Goal: Transaction & Acquisition: Subscribe to service/newsletter

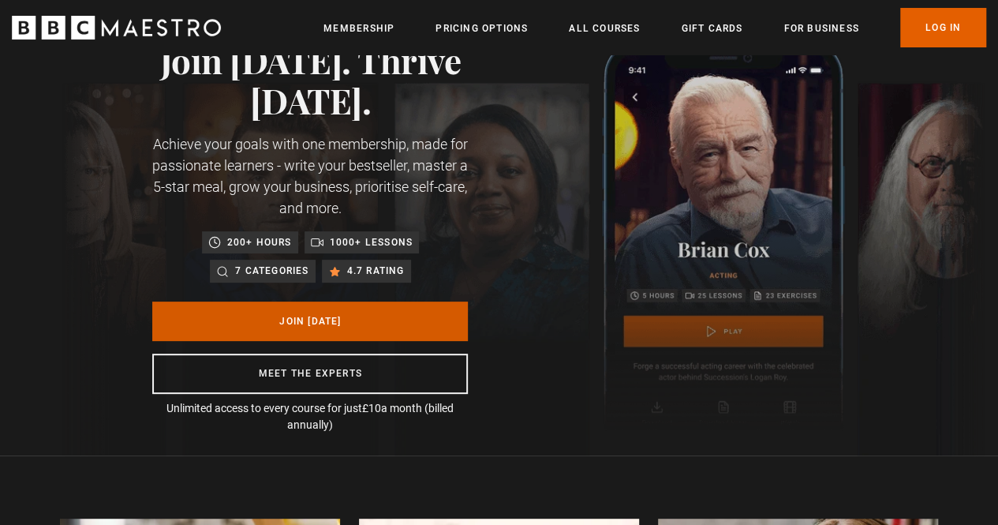
click at [405, 316] on link "Join Today" at bounding box center [310, 320] width 316 height 39
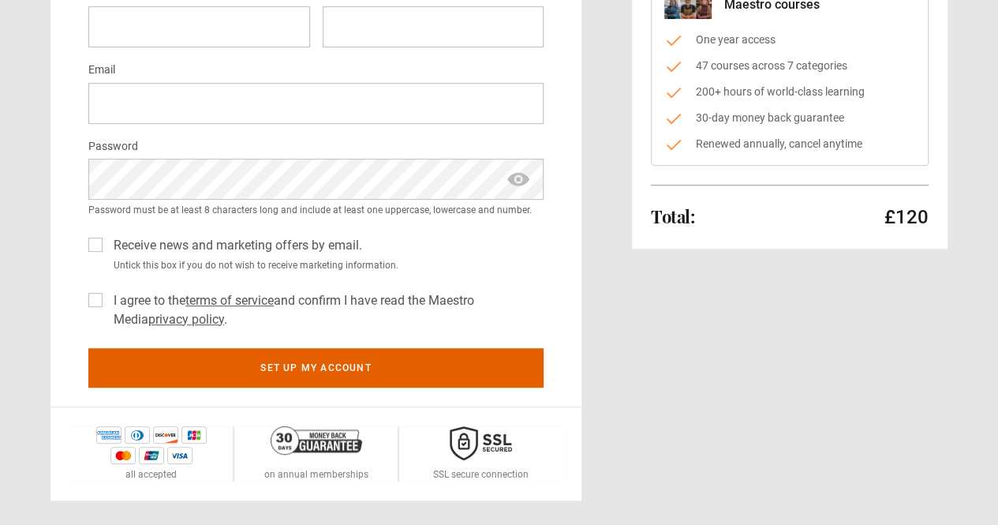
scroll to position [237, 0]
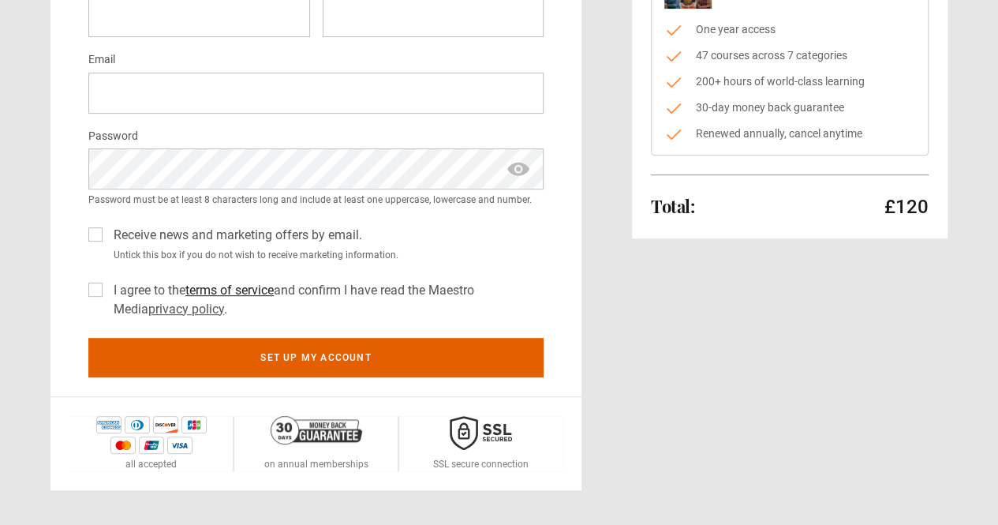
click at [271, 287] on link "terms of service" at bounding box center [229, 289] width 88 height 15
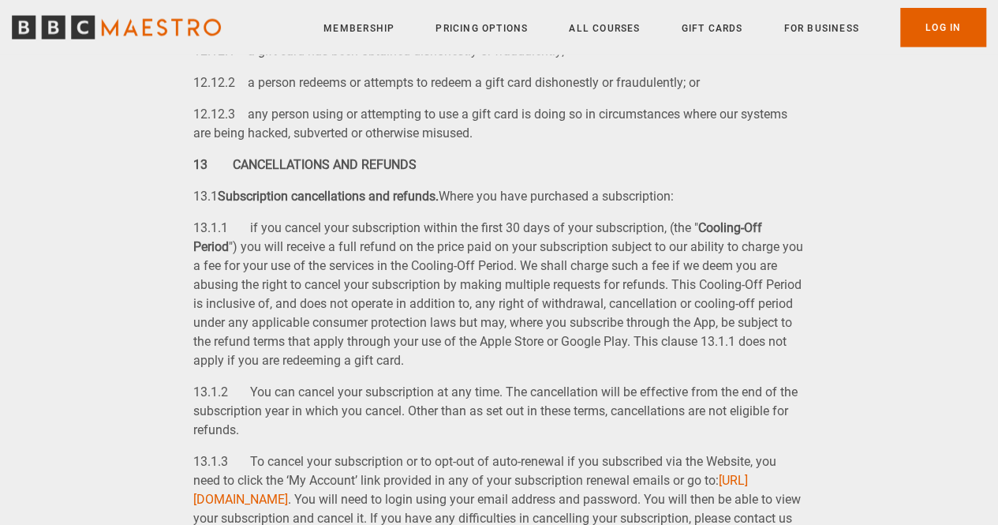
scroll to position [7897, 0]
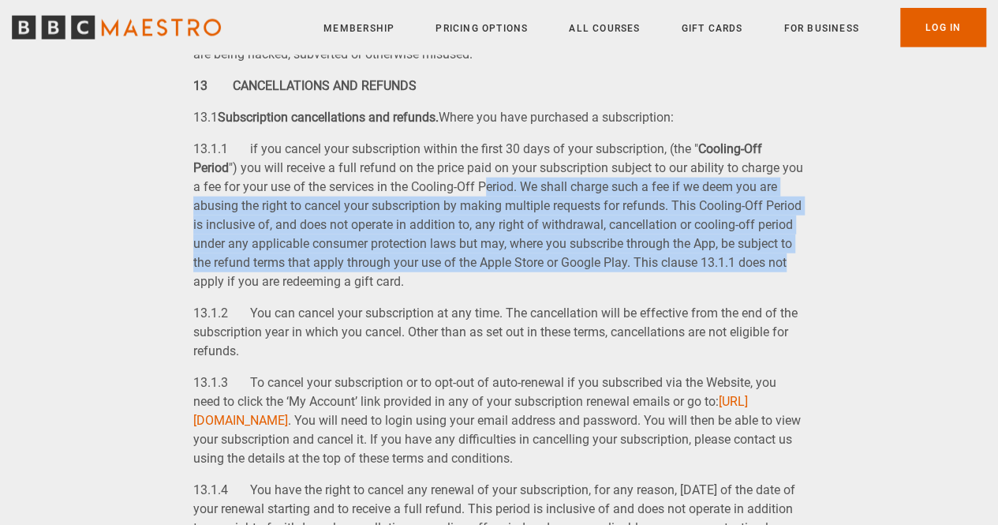
drag, startPoint x: 506, startPoint y: 207, endPoint x: 798, endPoint y: 275, distance: 299.6
click at [798, 275] on p "13.1.1 if you cancel your subscription within the first 30 days of your subscri…" at bounding box center [498, 215] width 611 height 151
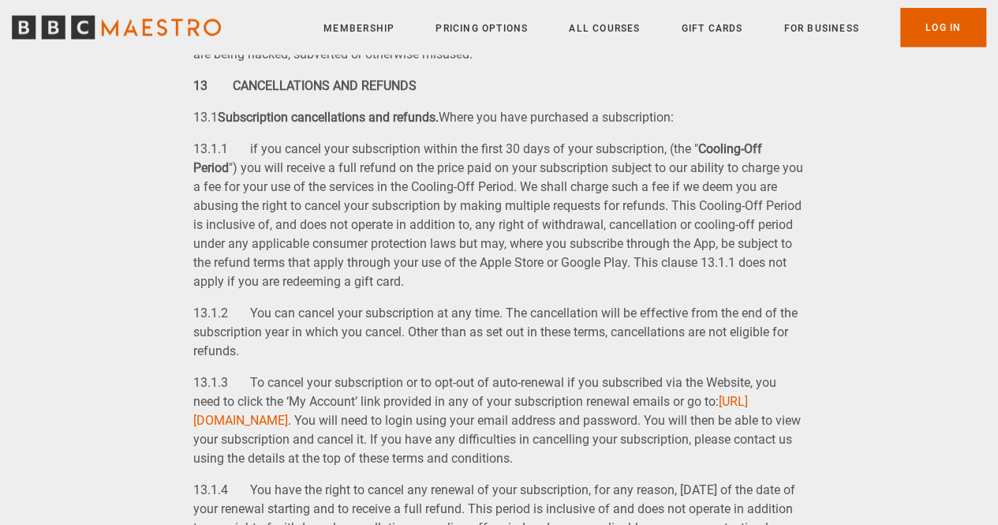
scroll to position [7976, 0]
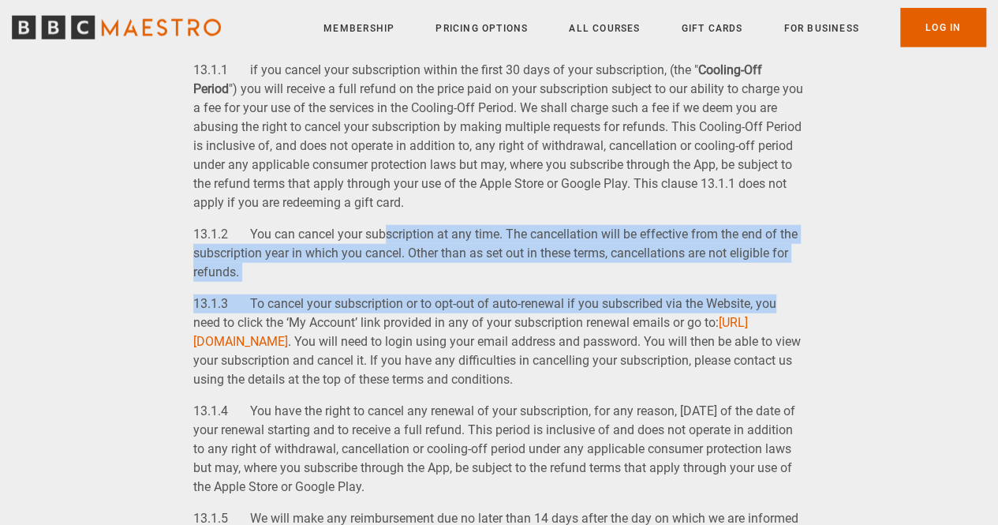
drag, startPoint x: 391, startPoint y: 248, endPoint x: 841, endPoint y: 301, distance: 452.6
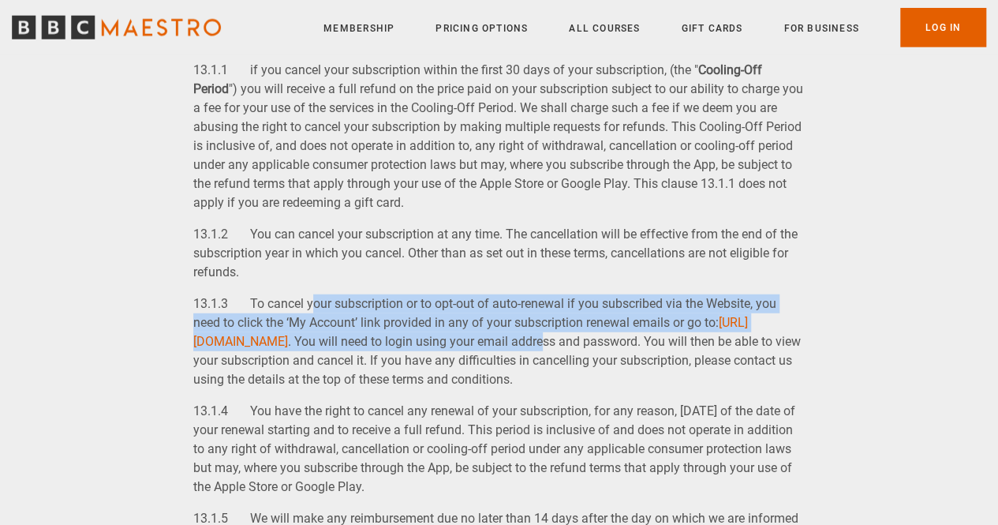
drag, startPoint x: 311, startPoint y: 319, endPoint x: 721, endPoint y: 363, distance: 412.5
click at [721, 363] on p "13.1.3 To cancel your subscription or to opt-out of auto-renewal if you subscri…" at bounding box center [498, 341] width 611 height 95
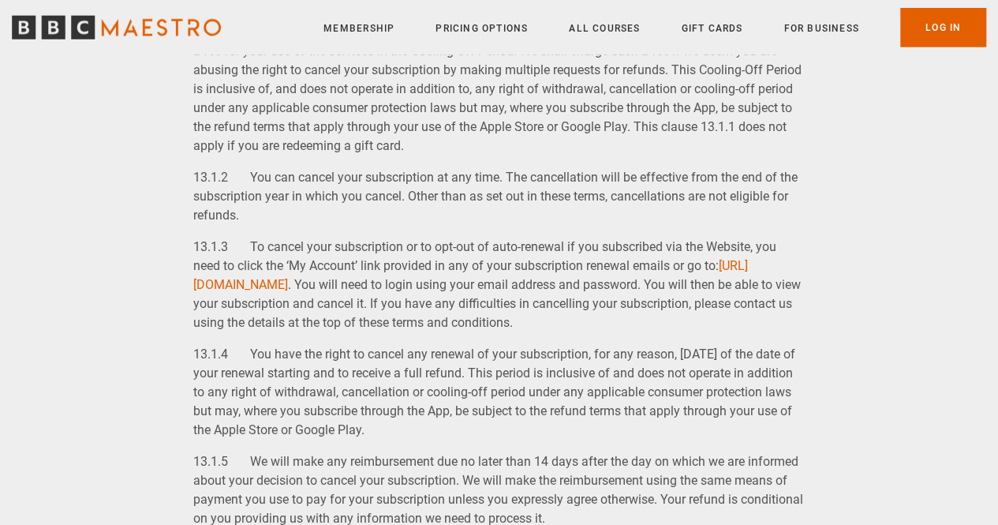
scroll to position [8055, 0]
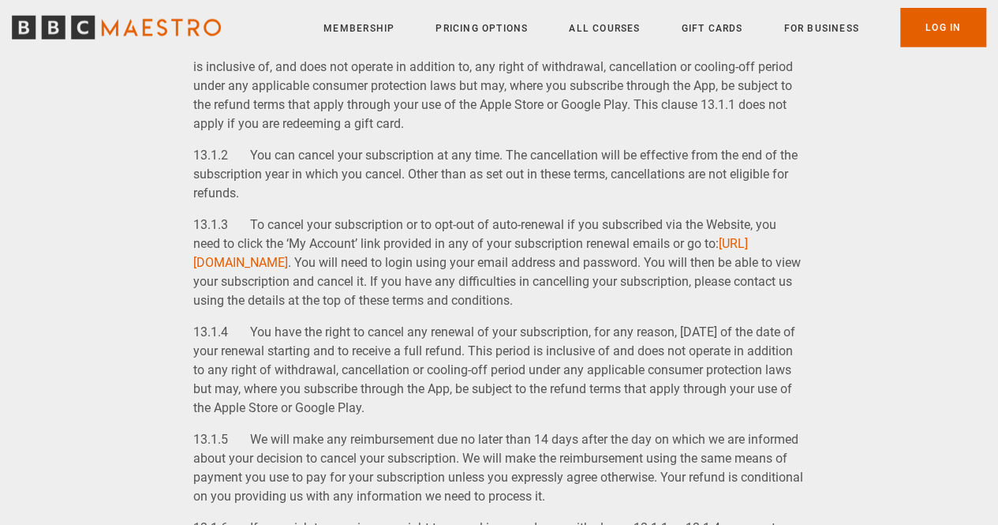
click at [721, 363] on p "13.1.4 You have the right to cancel any renewal of your subscription, for any r…" at bounding box center [498, 370] width 611 height 95
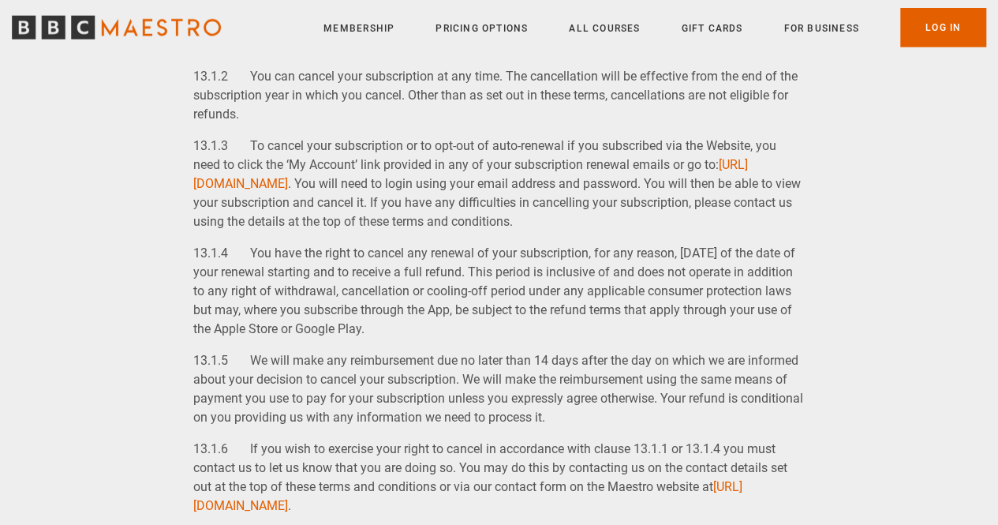
scroll to position [8213, 0]
